Goal: Navigation & Orientation: Find specific page/section

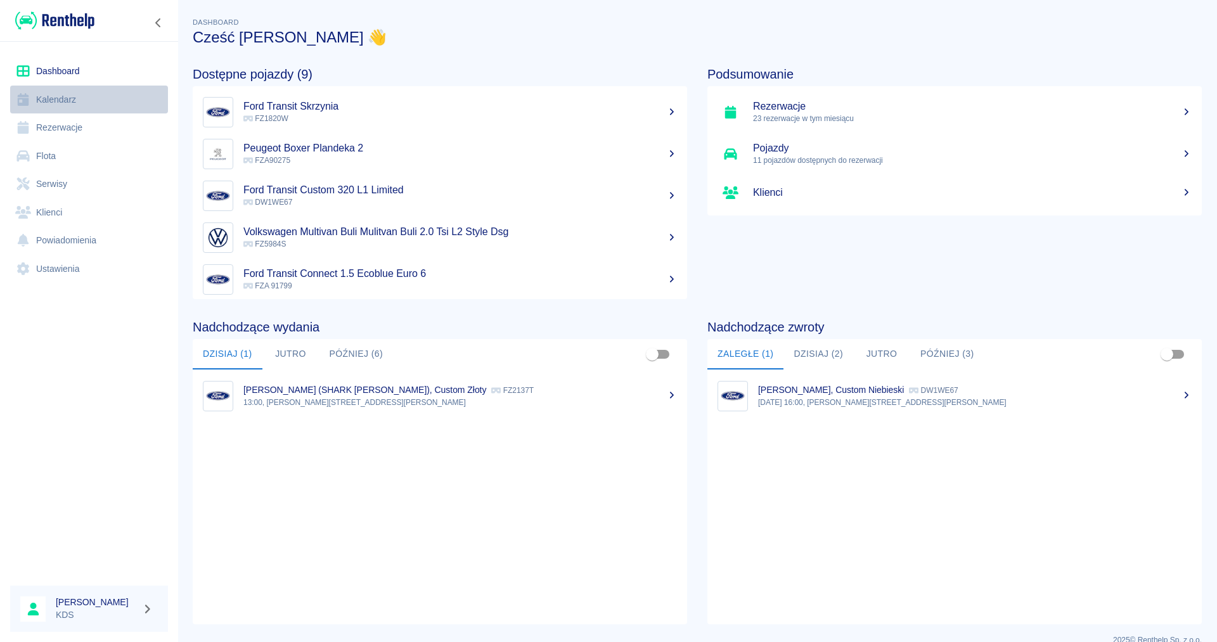
click at [71, 102] on link "Kalendarz" at bounding box center [89, 100] width 158 height 29
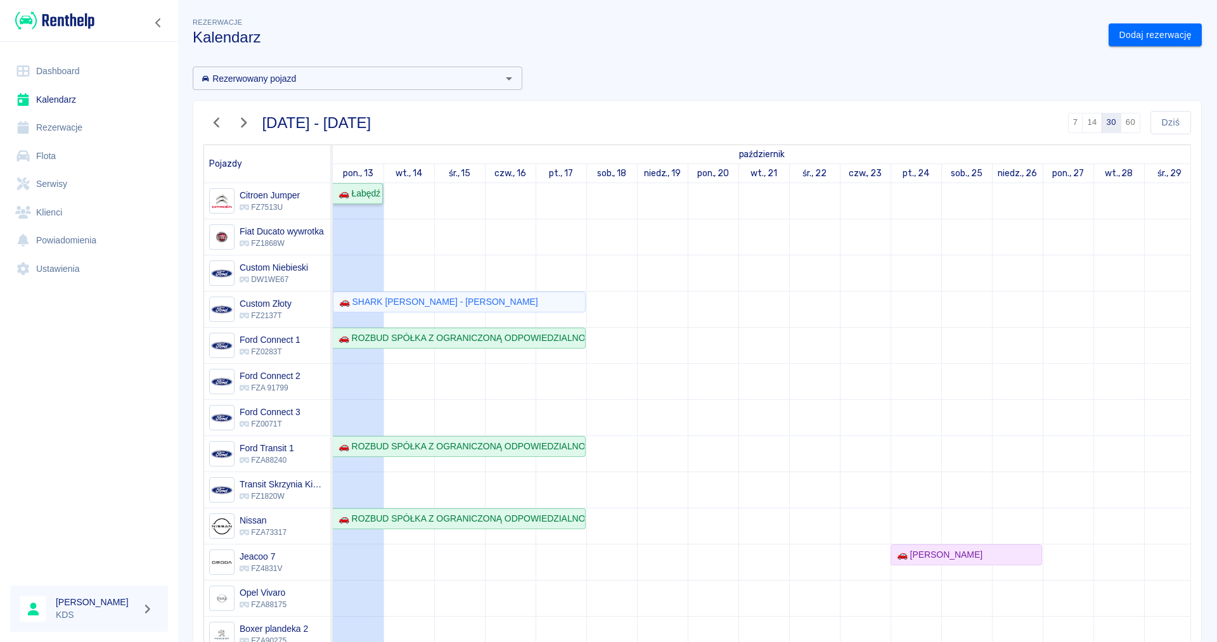
click at [355, 195] on div "🚗 Łabędź Laweta" at bounding box center [357, 193] width 48 height 13
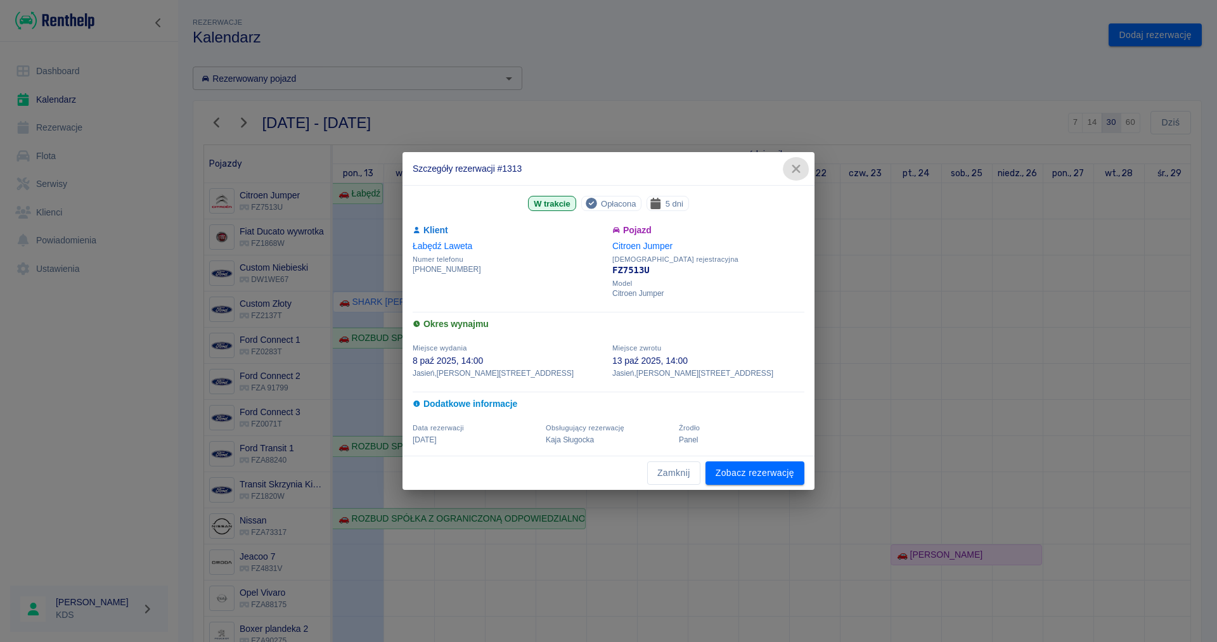
click at [798, 169] on icon "button" at bounding box center [796, 168] width 16 height 13
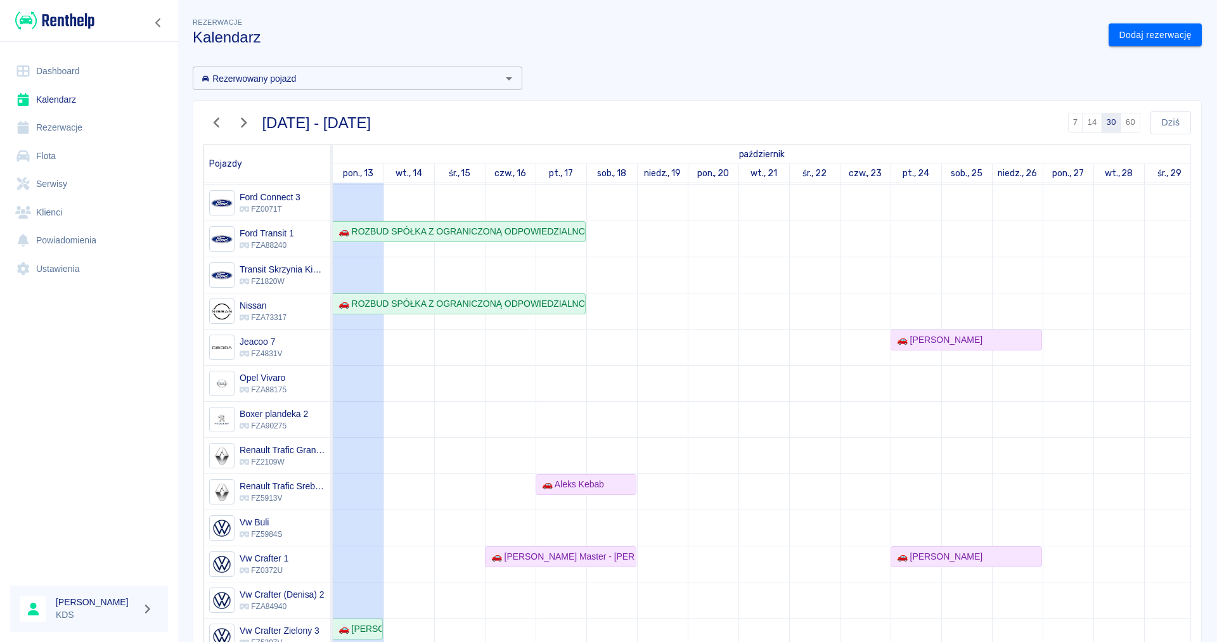
scroll to position [217, 0]
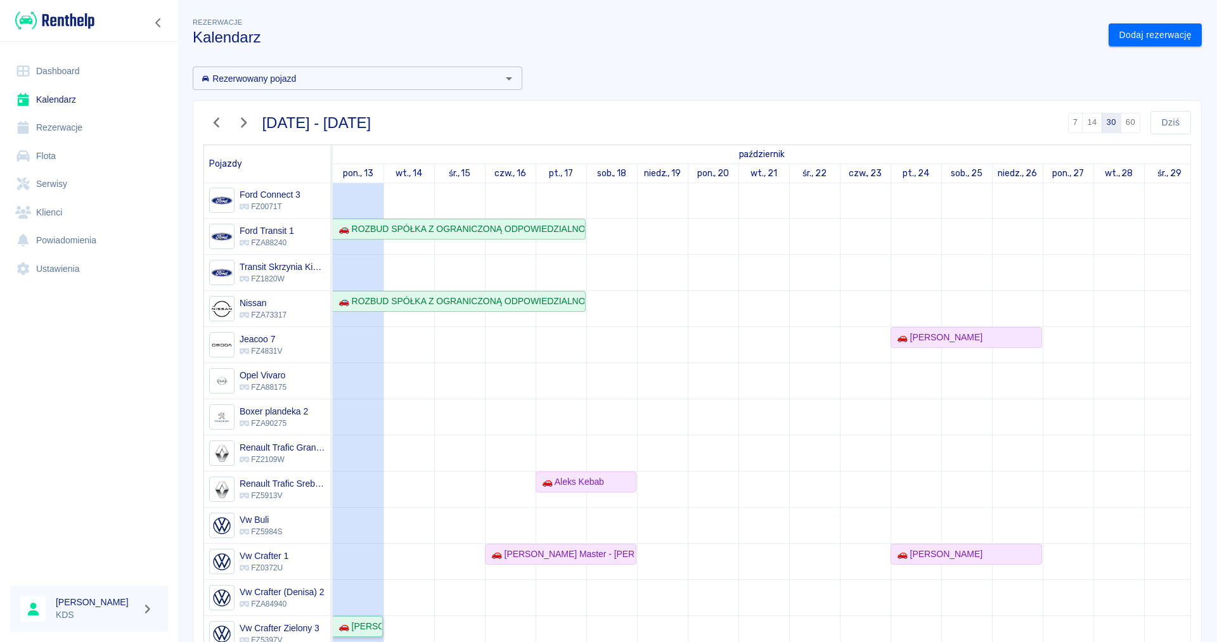
click at [373, 627] on div "🚗 [PERSON_NAME]" at bounding box center [357, 626] width 48 height 13
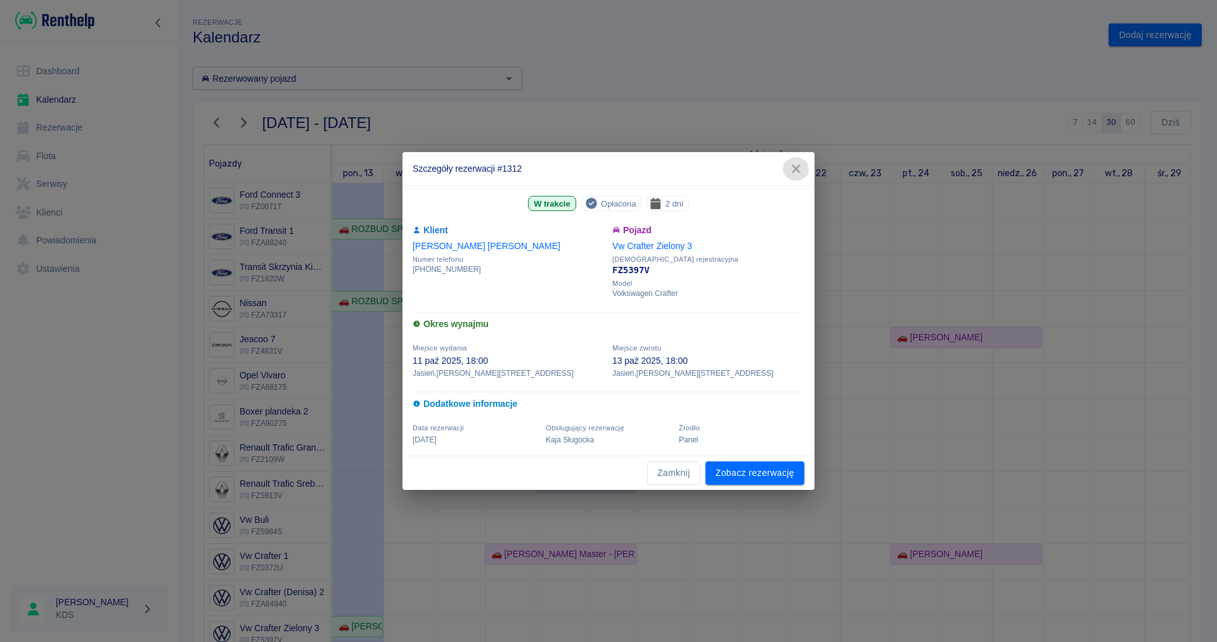
click at [798, 168] on icon "button" at bounding box center [795, 169] width 8 height 8
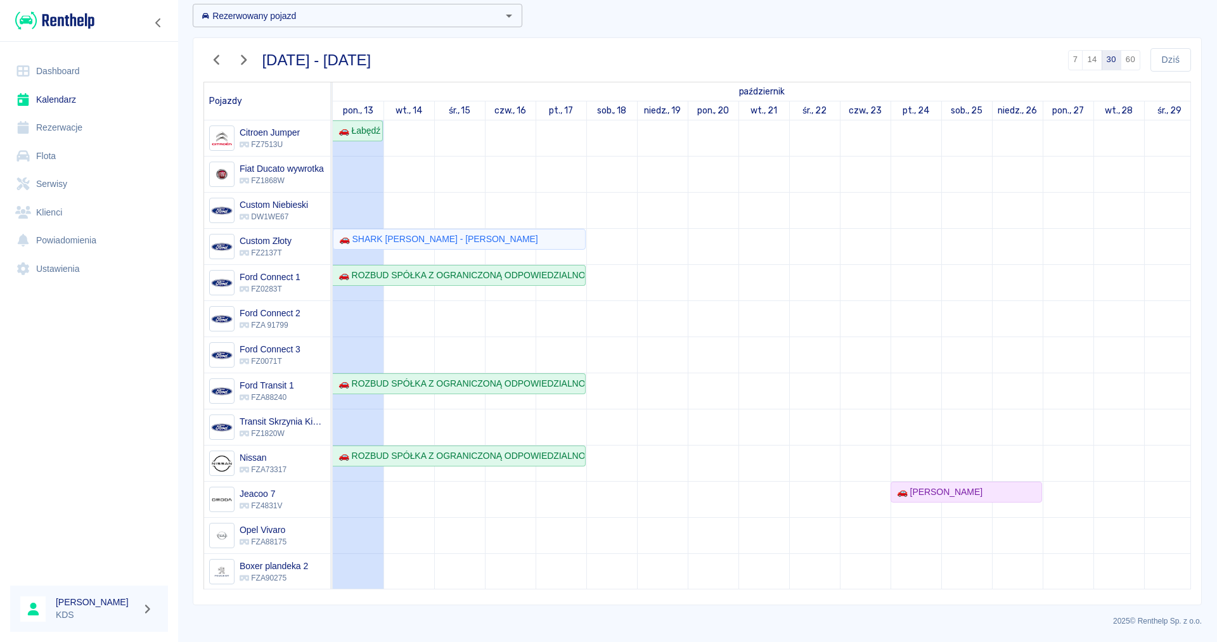
scroll to position [0, 0]
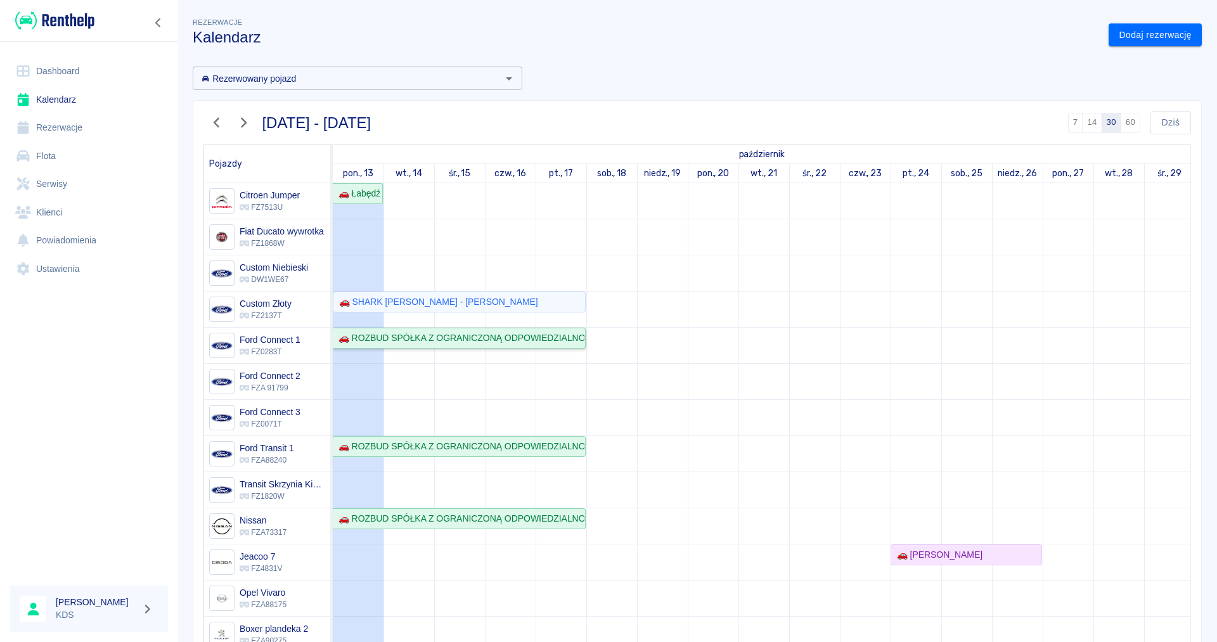
click at [556, 337] on div "🚗 ROZBUD SPÓŁKA Z OGRANICZONĄ ODPOWIEDZIALNOŚCIĄ SPÓŁKA KOMANDYTOWA - [PERSON_N…" at bounding box center [458, 337] width 251 height 13
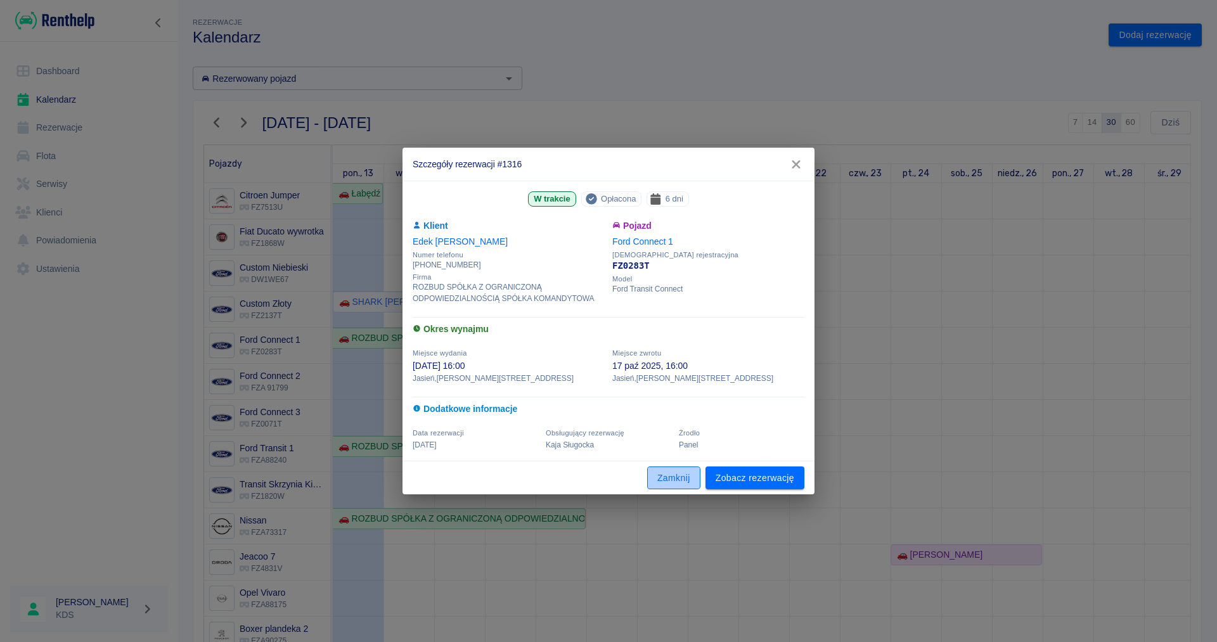
click at [671, 480] on button "Zamknij" at bounding box center [673, 477] width 53 height 23
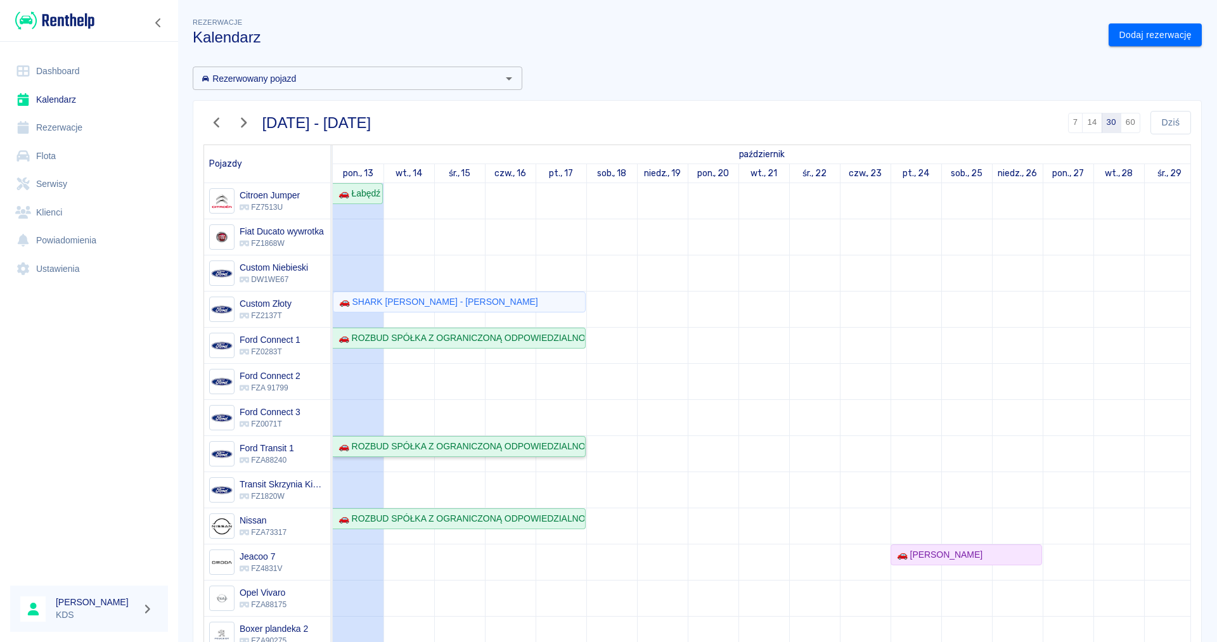
click at [445, 444] on div "🚗 ROZBUD SPÓŁKA Z OGRANICZONĄ ODPOWIEDZIALNOŚCIĄ SPÓŁKA KOMANDYTOWA - [PERSON_N…" at bounding box center [458, 446] width 251 height 13
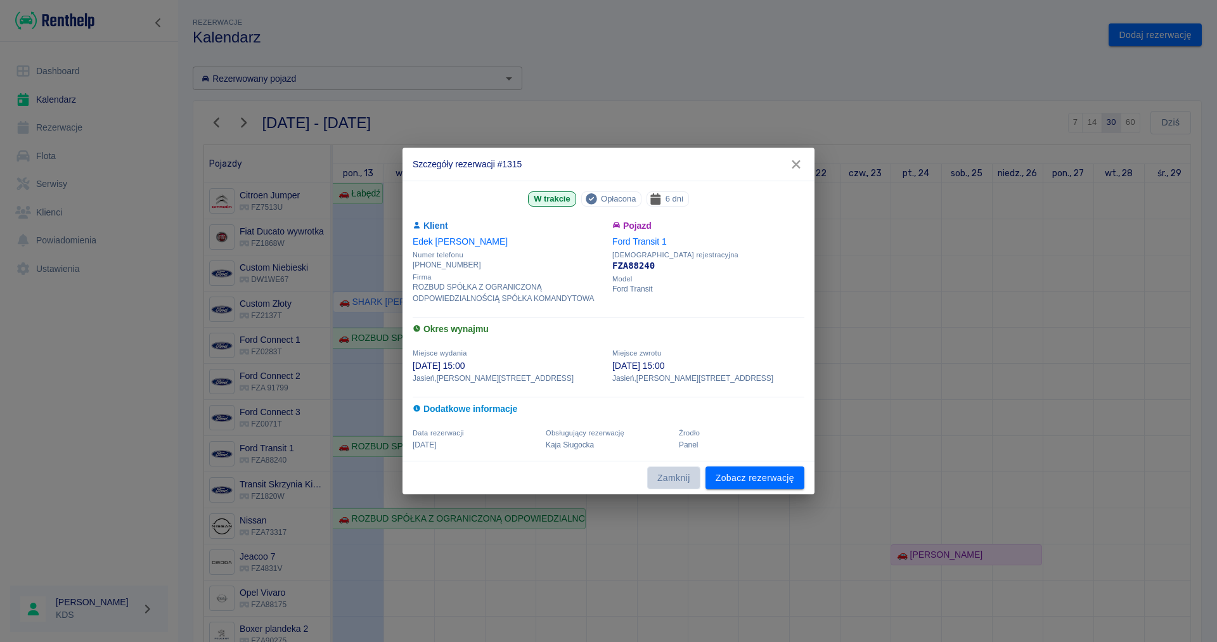
drag, startPoint x: 684, startPoint y: 475, endPoint x: 550, endPoint y: 516, distance: 139.9
click at [683, 475] on button "Zamknij" at bounding box center [673, 477] width 53 height 23
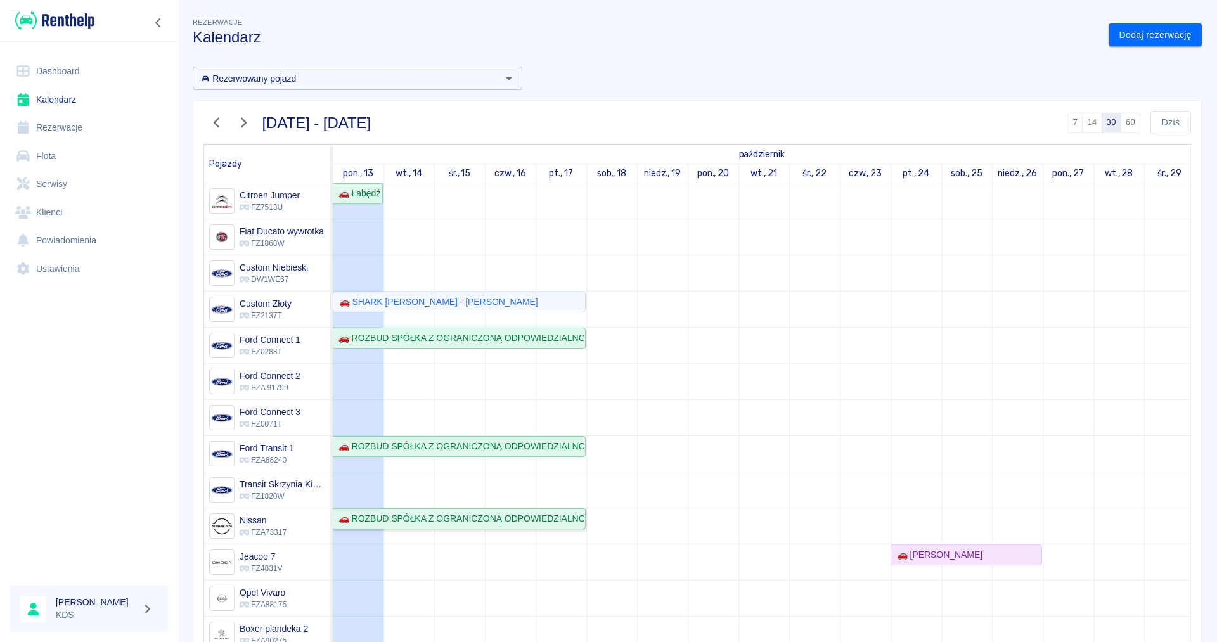
click at [457, 523] on div "🚗 ROZBUD SPÓŁKA Z OGRANICZONĄ ODPOWIEDZIALNOŚCIĄ SPÓŁKA KOMANDYTOWA - [PERSON_N…" at bounding box center [458, 518] width 251 height 13
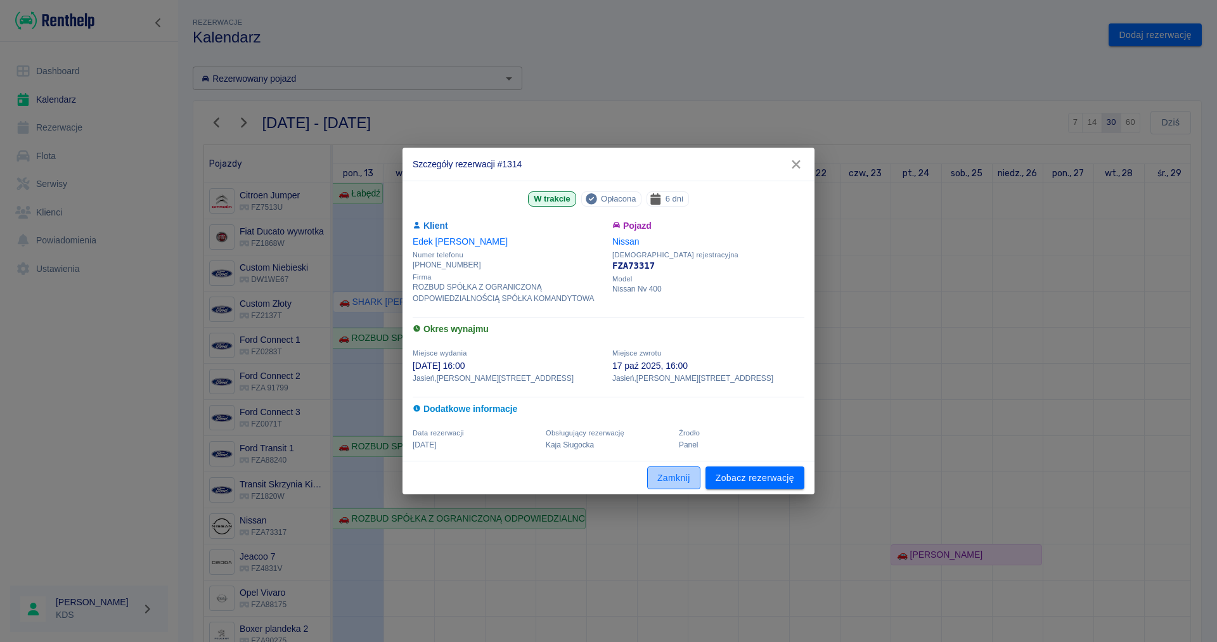
click at [681, 476] on button "Zamknij" at bounding box center [673, 477] width 53 height 23
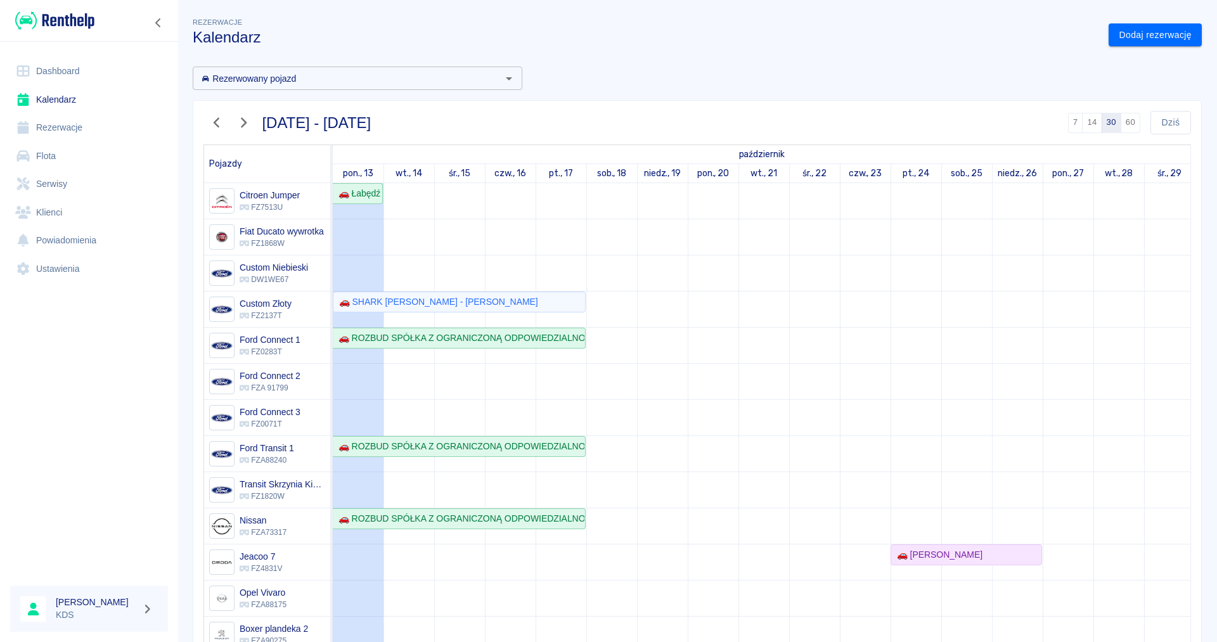
click at [61, 129] on link "Rezerwacje" at bounding box center [89, 127] width 158 height 29
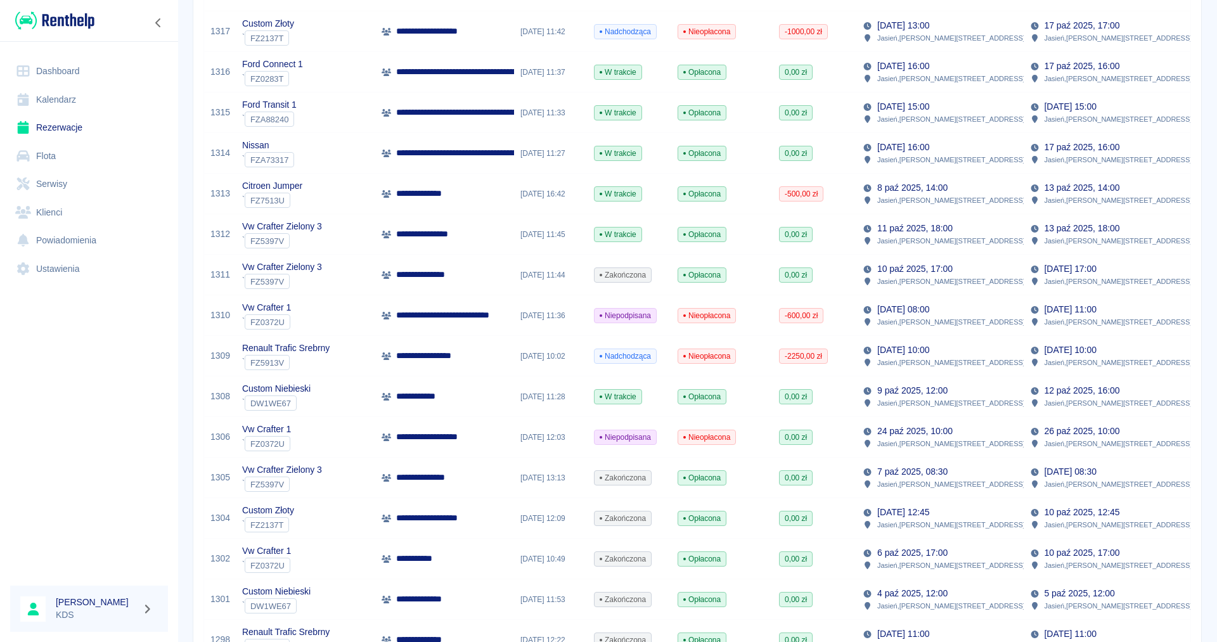
scroll to position [47, 0]
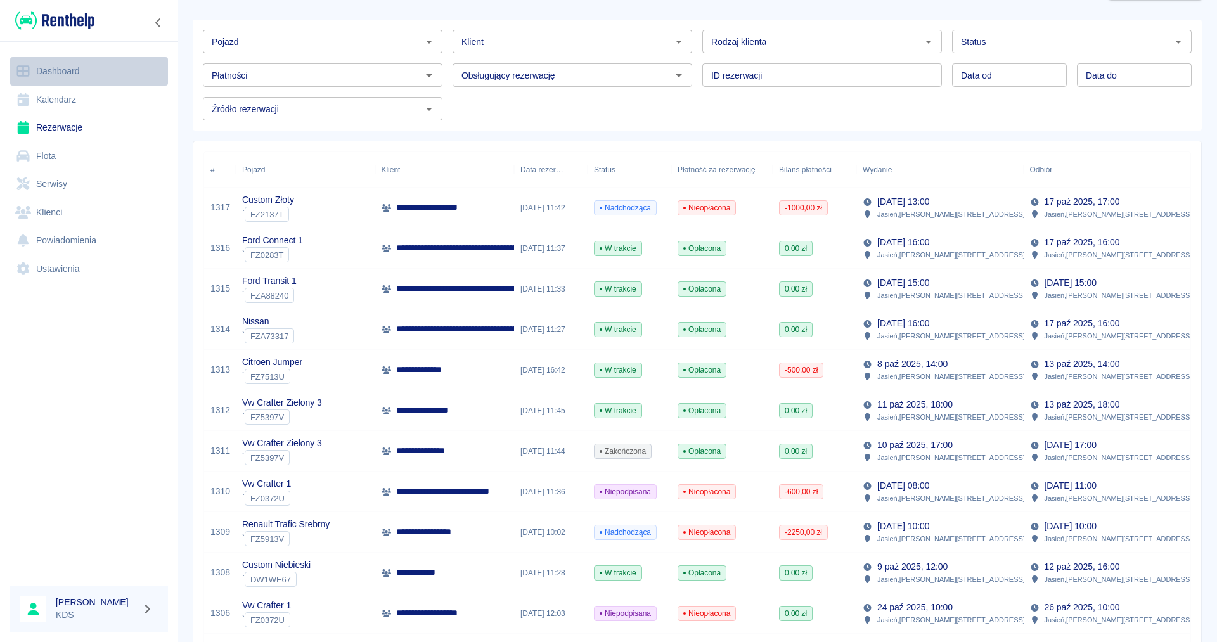
click at [52, 65] on link "Dashboard" at bounding box center [89, 71] width 158 height 29
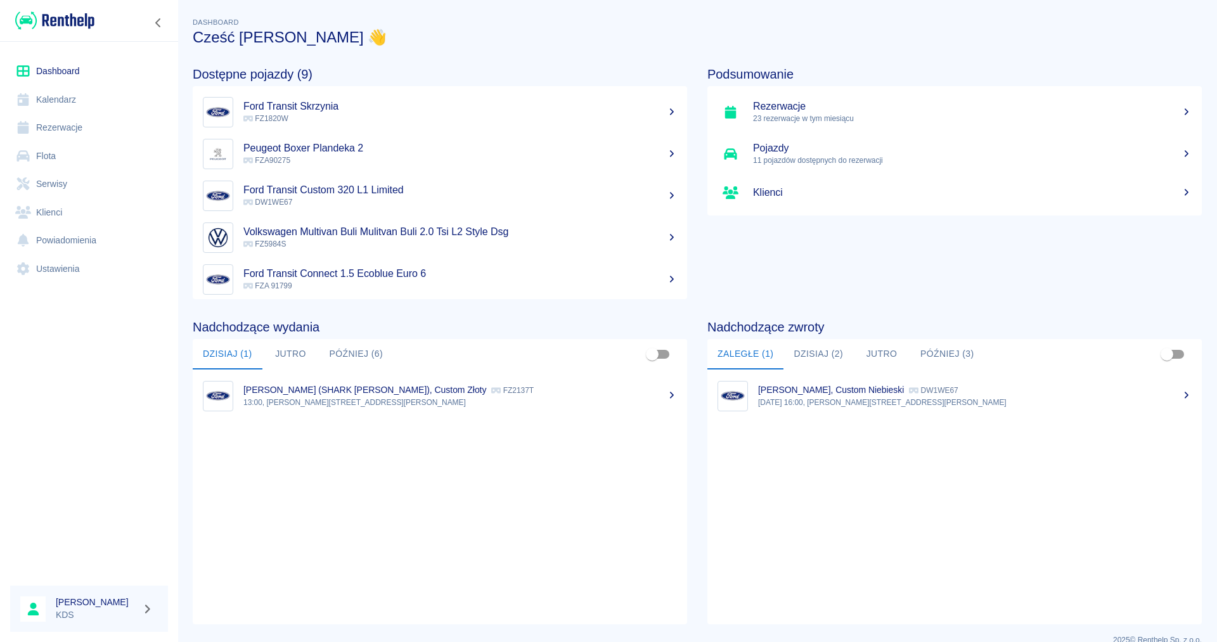
click at [803, 347] on button "Dzisiaj (2)" at bounding box center [818, 354] width 70 height 30
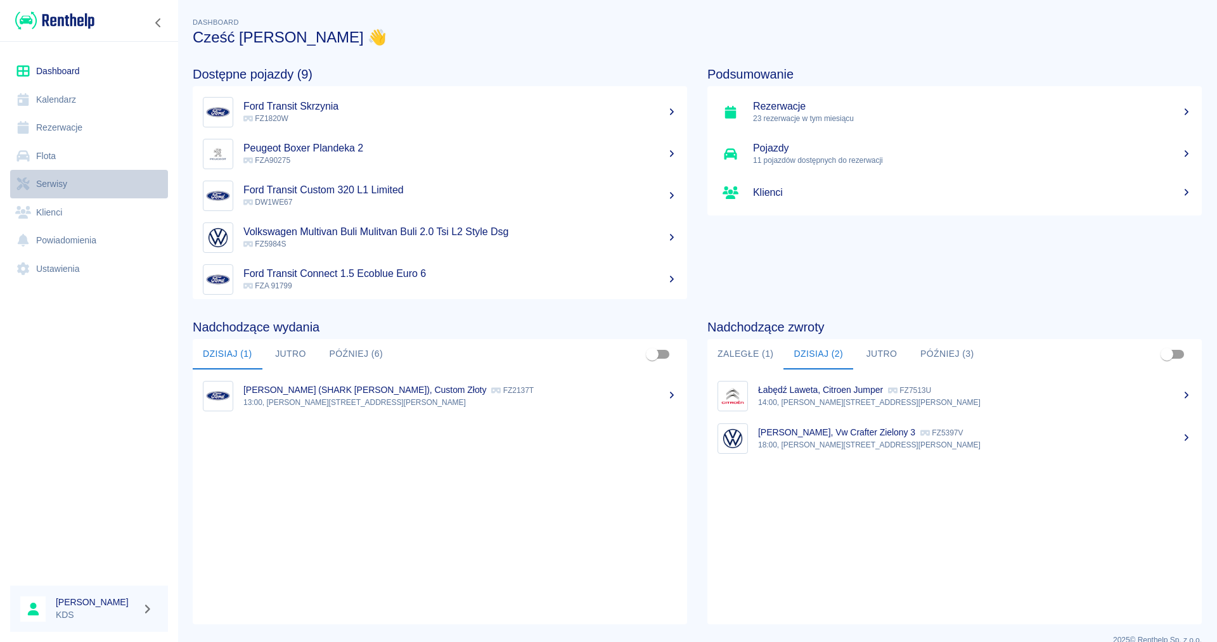
click at [50, 186] on link "Serwisy" at bounding box center [89, 184] width 158 height 29
